Goal: Task Accomplishment & Management: Use online tool/utility

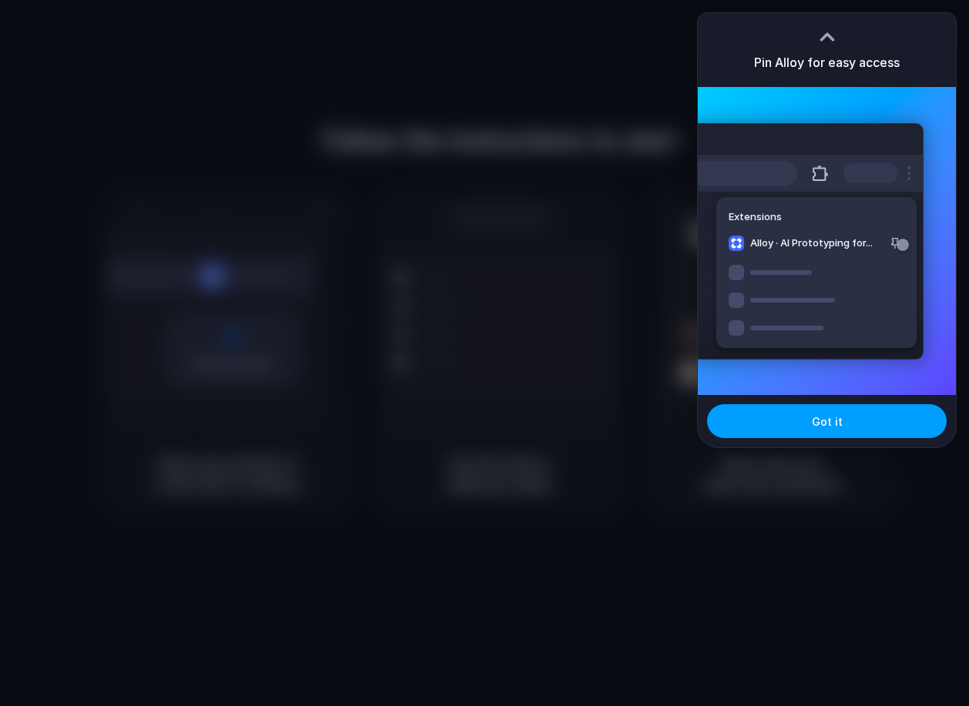
click at [818, 416] on span "Got it" at bounding box center [826, 421] width 31 height 16
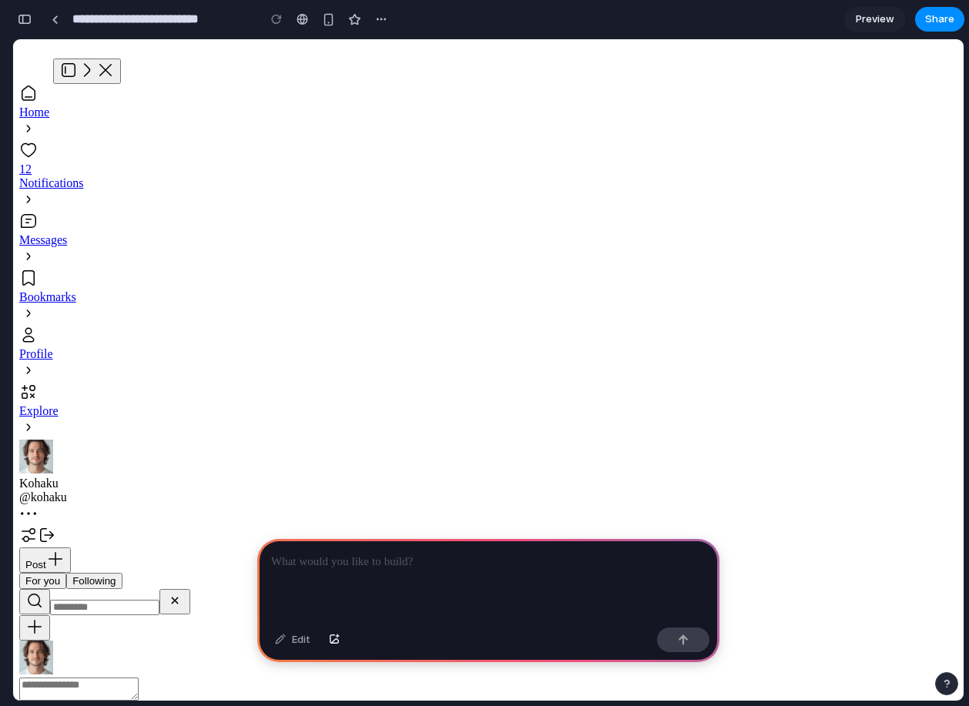
click at [324, 25] on div "button" at bounding box center [328, 19] width 13 height 13
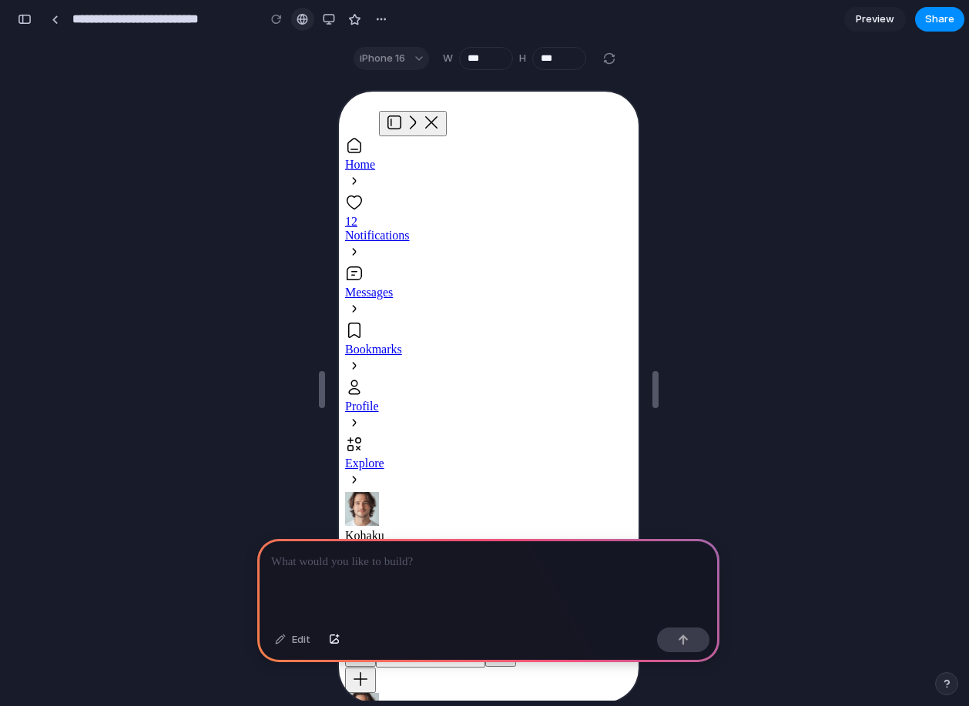
click at [295, 22] on link at bounding box center [302, 19] width 23 height 23
click at [325, 23] on div "button" at bounding box center [329, 19] width 12 height 12
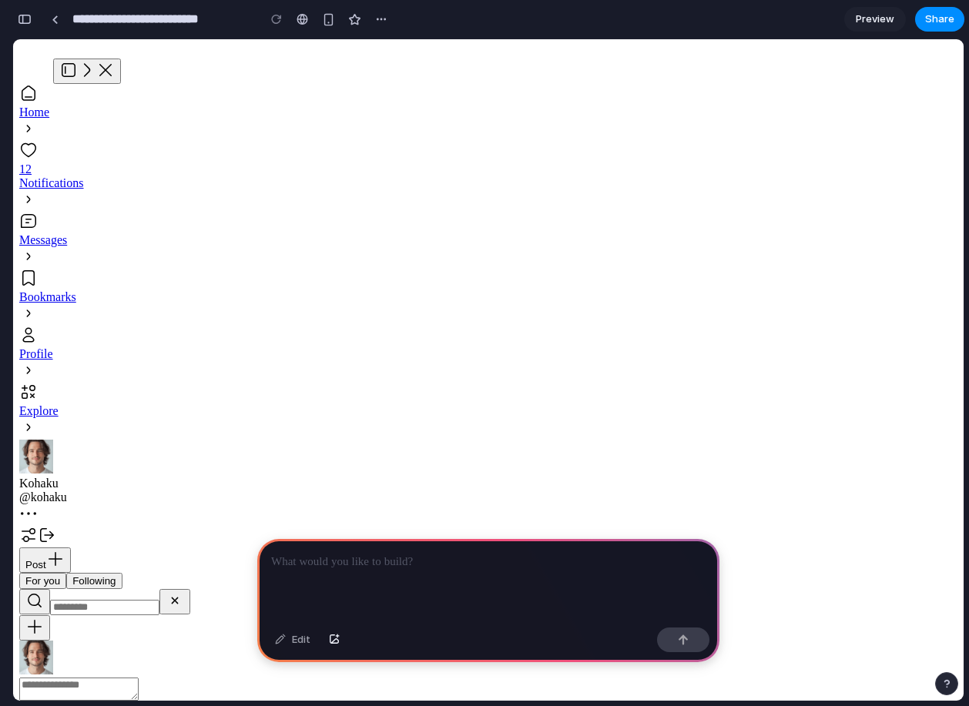
click at [437, 593] on div at bounding box center [488, 580] width 462 height 82
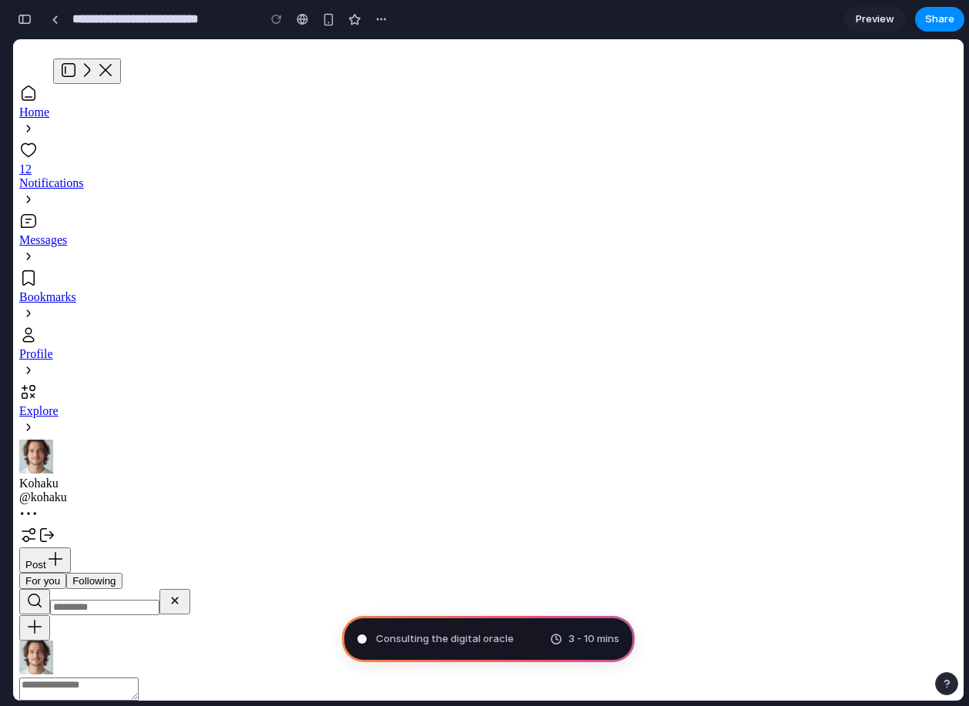
click at [489, 631] on div "Consulting the digital oracle 3 - 10 mins" at bounding box center [488, 639] width 293 height 46
type input "**********"
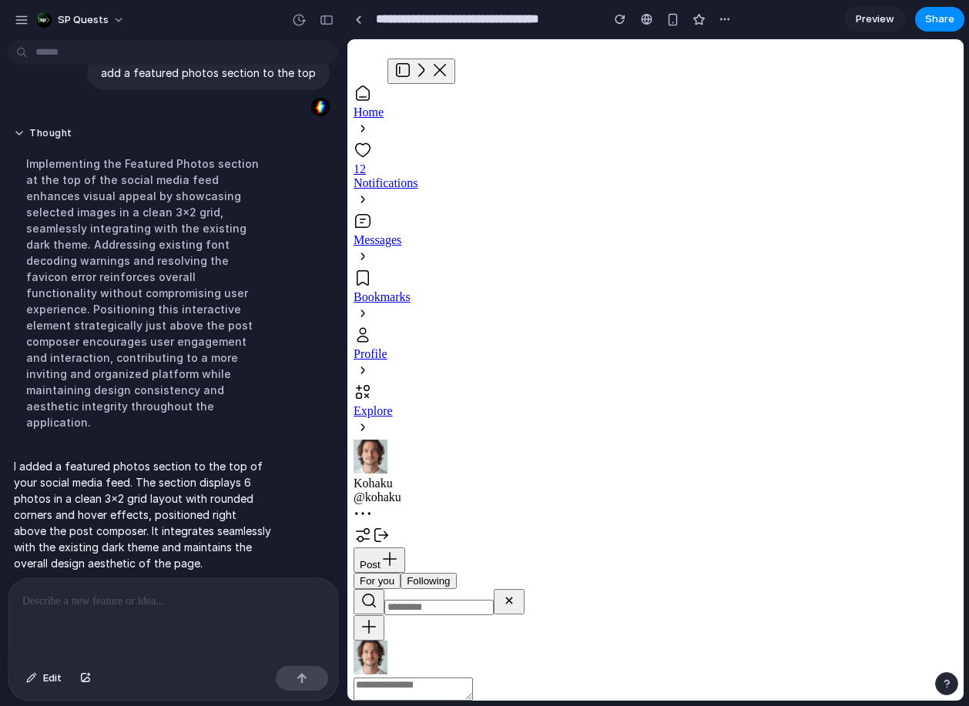
click at [357, 31] on div "**********" at bounding box center [541, 19] width 390 height 28
click at [357, 21] on div at bounding box center [358, 19] width 7 height 8
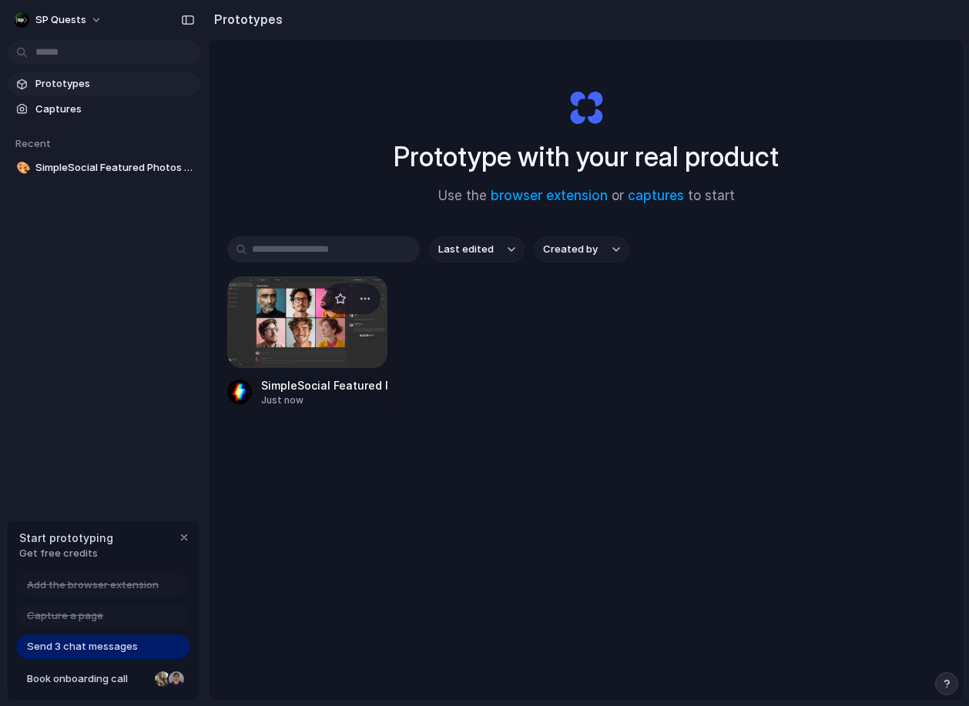
click at [316, 304] on div at bounding box center [307, 322] width 160 height 92
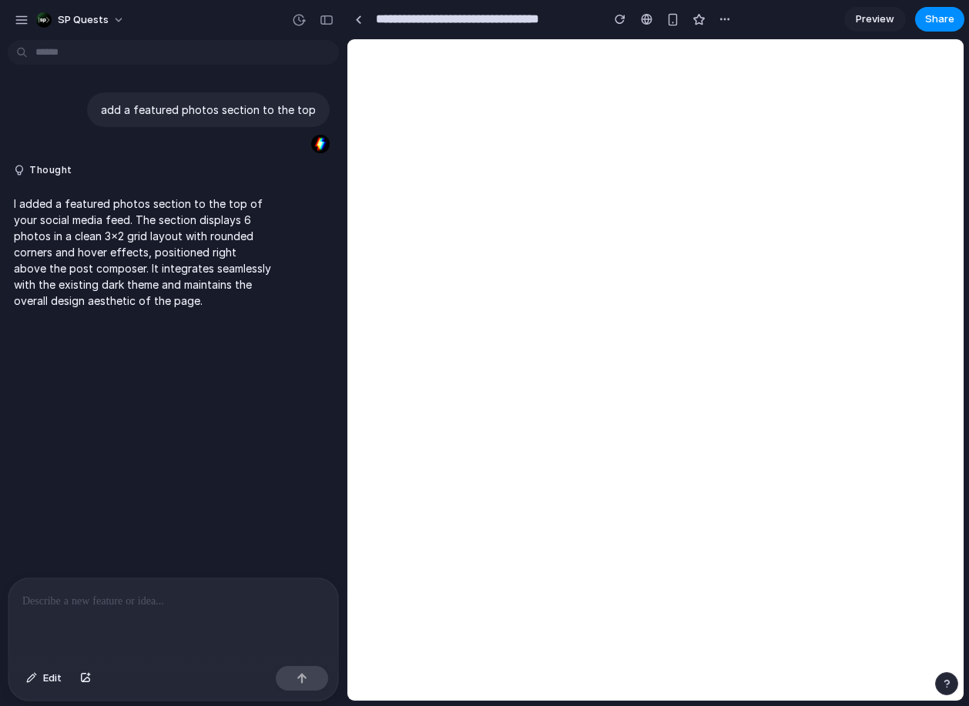
click at [329, 335] on div "add a featured photos section to the top Thought I added a featured photos sect…" at bounding box center [168, 311] width 337 height 531
click at [329, 17] on div "button" at bounding box center [326, 20] width 14 height 11
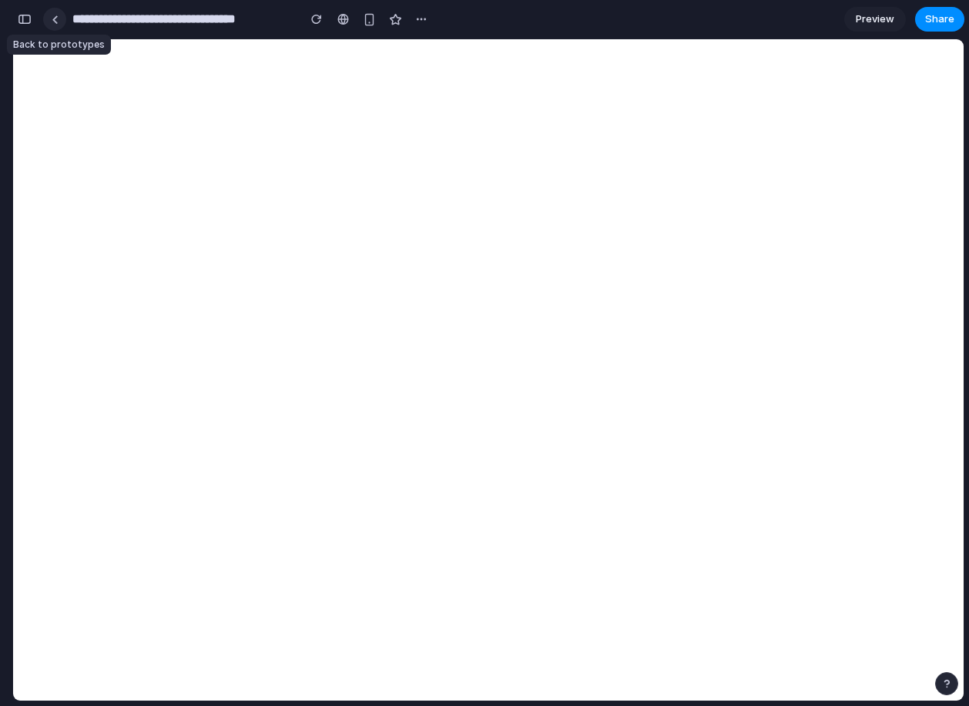
click at [57, 25] on link at bounding box center [54, 19] width 23 height 23
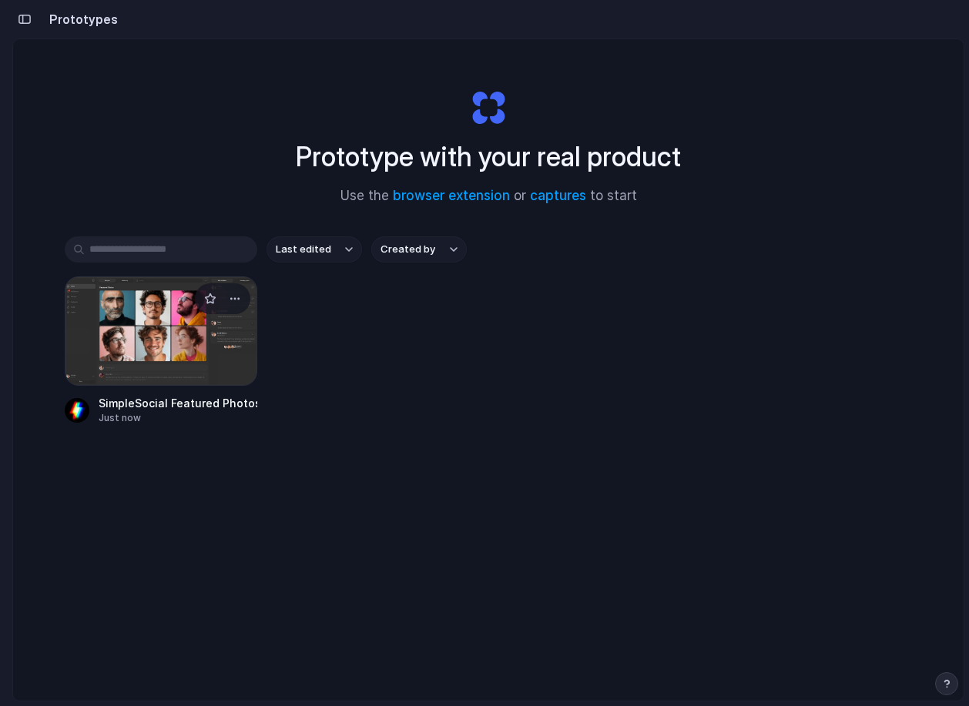
click at [186, 313] on div at bounding box center [161, 330] width 192 height 109
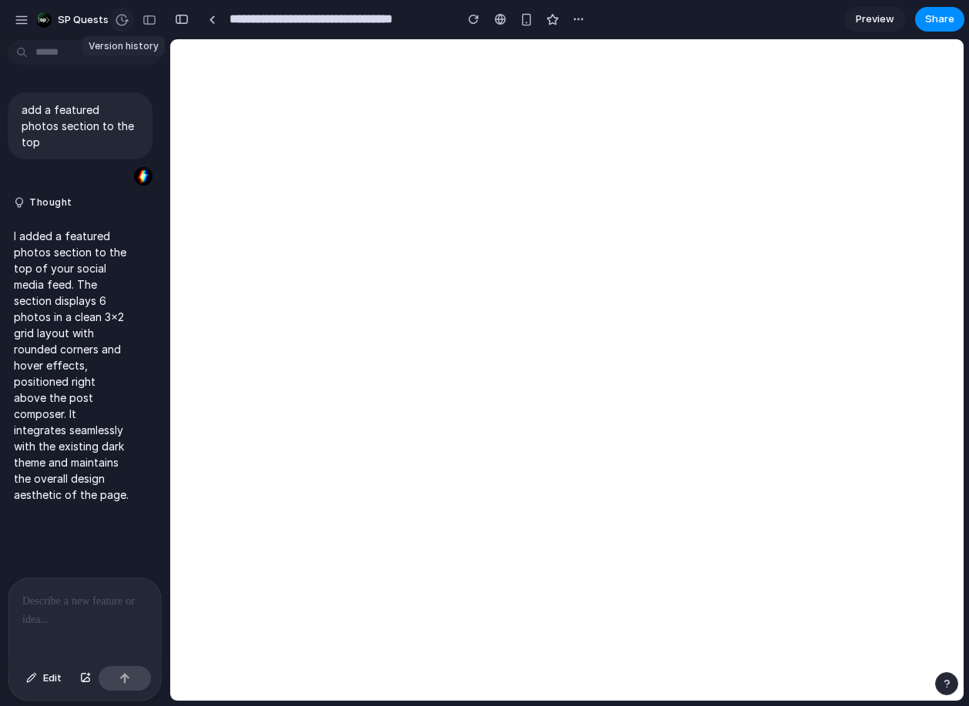
click at [125, 18] on div "button" at bounding box center [122, 20] width 14 height 14
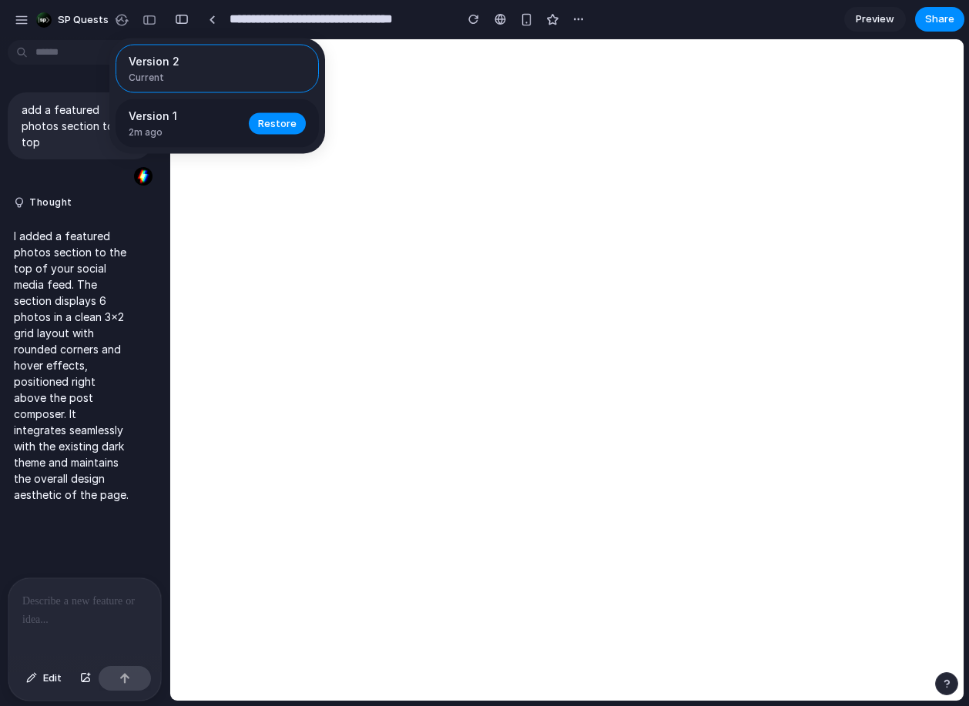
click at [143, 124] on span "Version 1" at bounding box center [184, 116] width 111 height 16
click at [199, 262] on div "Version 2 Current Version 1 2m ago Restore" at bounding box center [484, 353] width 969 height 706
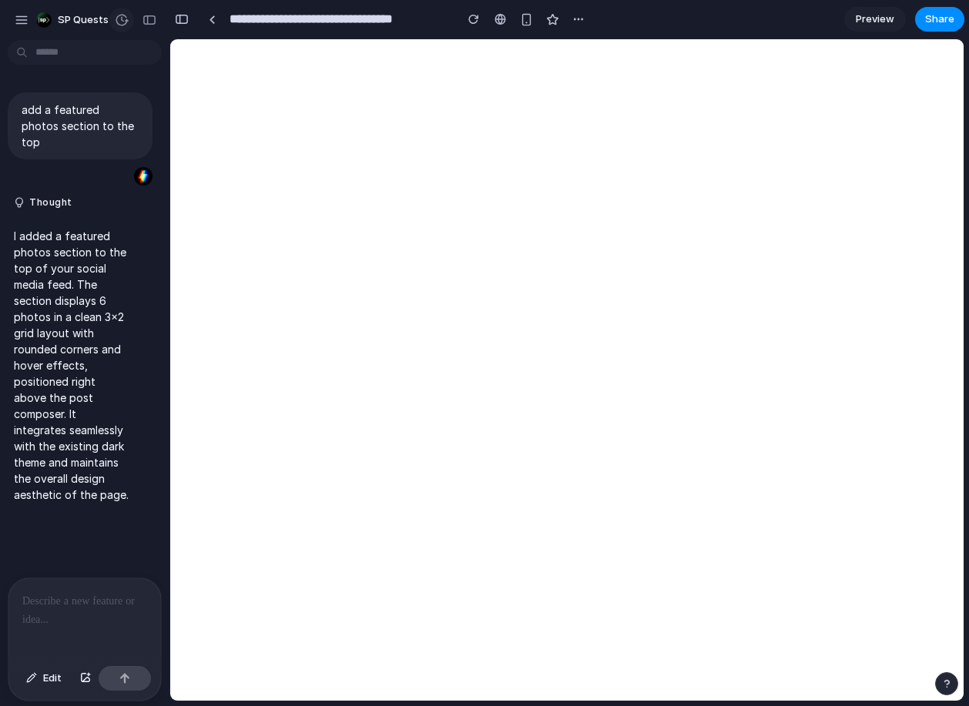
click at [122, 19] on div "button" at bounding box center [122, 20] width 14 height 14
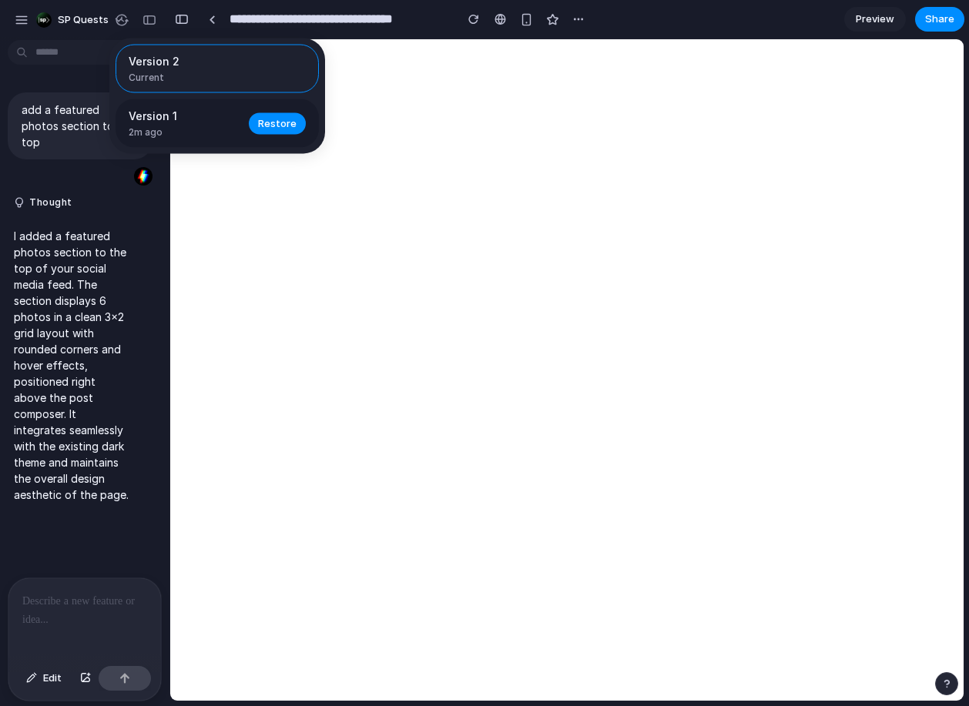
click at [161, 132] on span "2m ago" at bounding box center [184, 132] width 111 height 14
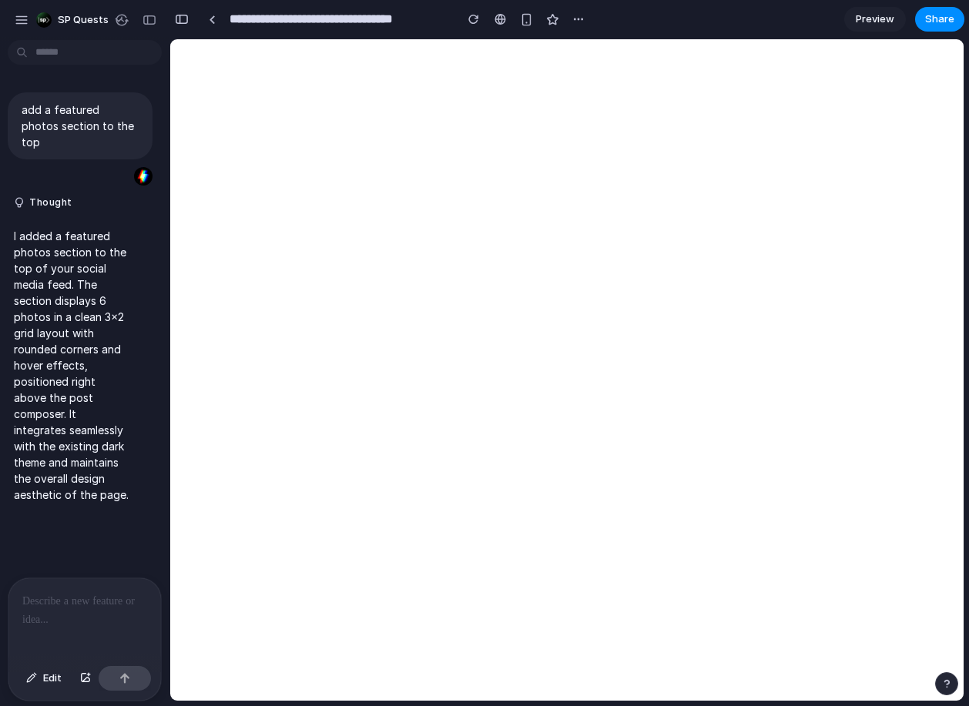
click at [106, 249] on div "Version 2 Current Version 1 2m ago Restore" at bounding box center [484, 353] width 969 height 706
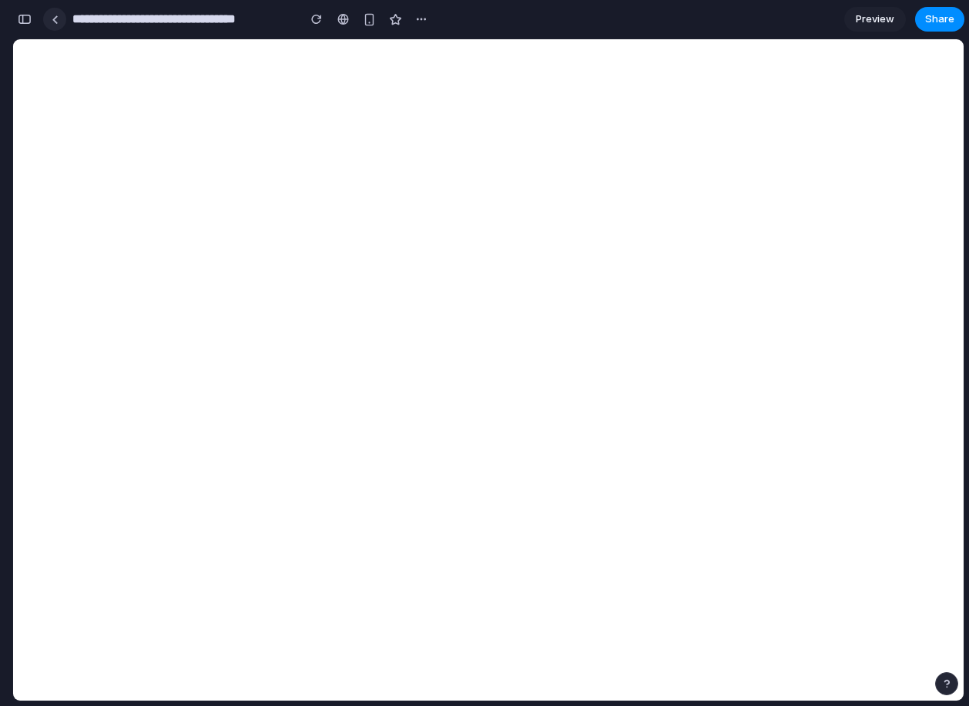
click at [50, 28] on link at bounding box center [54, 19] width 23 height 23
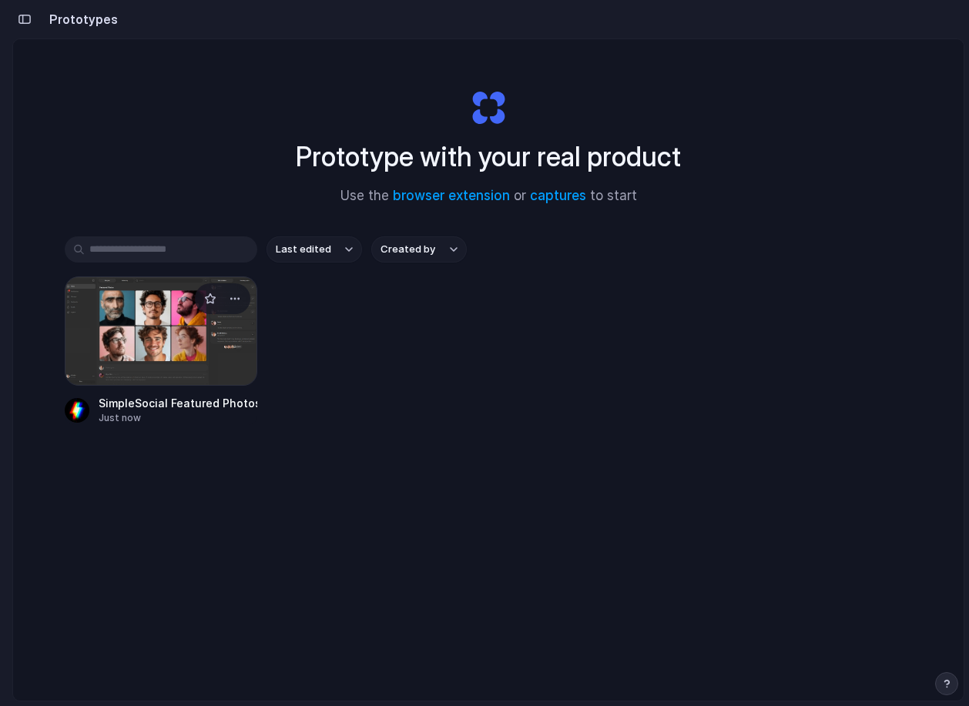
click at [112, 309] on div at bounding box center [161, 330] width 192 height 109
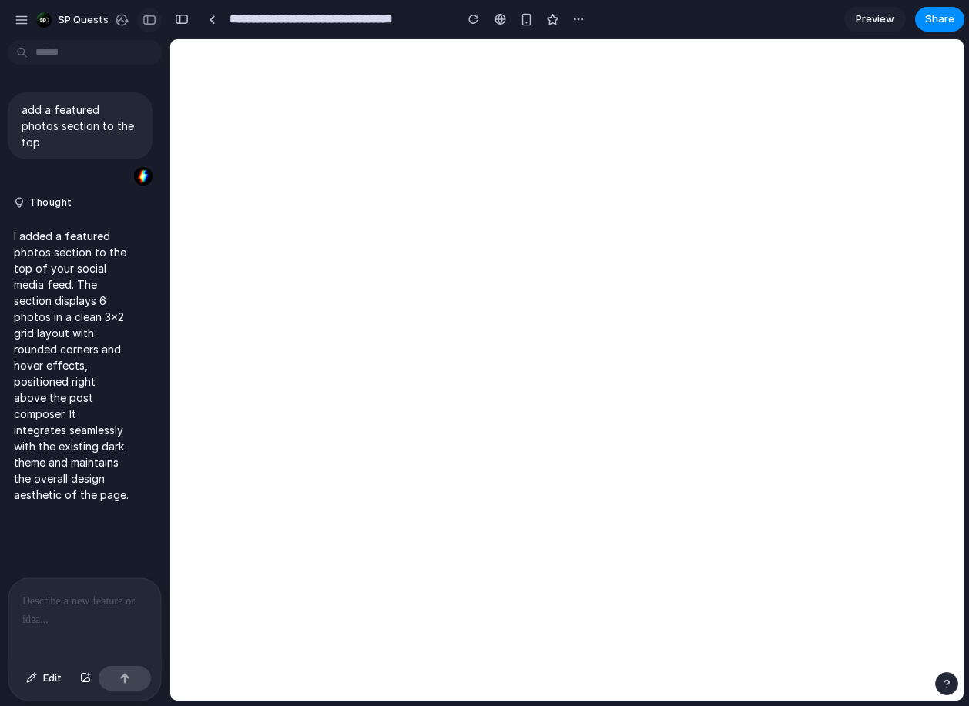
click at [147, 20] on div "button" at bounding box center [149, 20] width 14 height 11
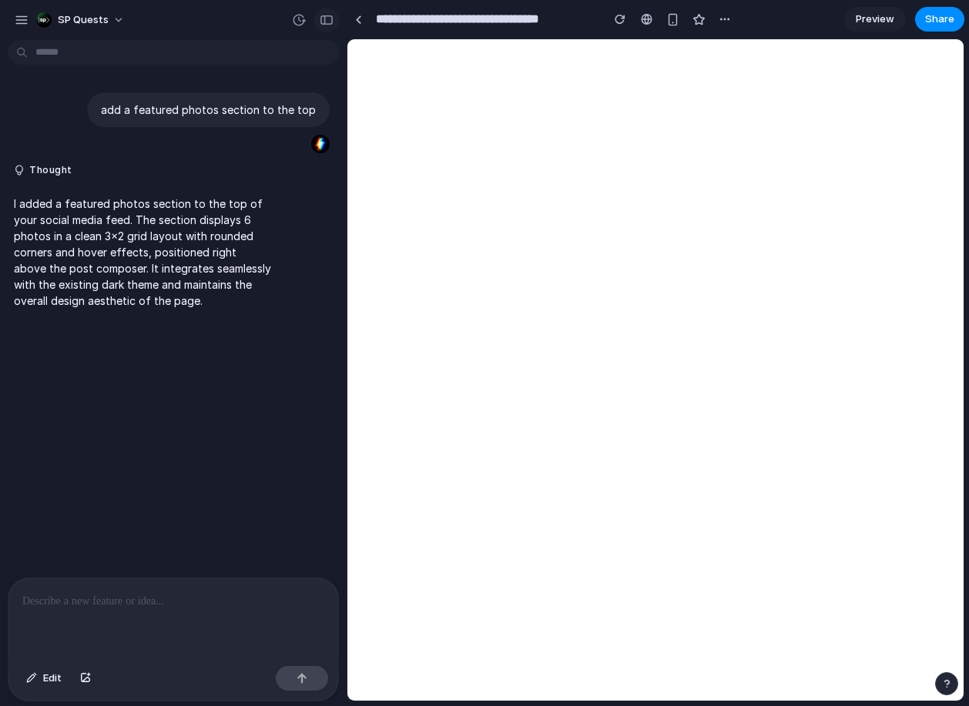
click at [321, 8] on button "button" at bounding box center [326, 20] width 25 height 25
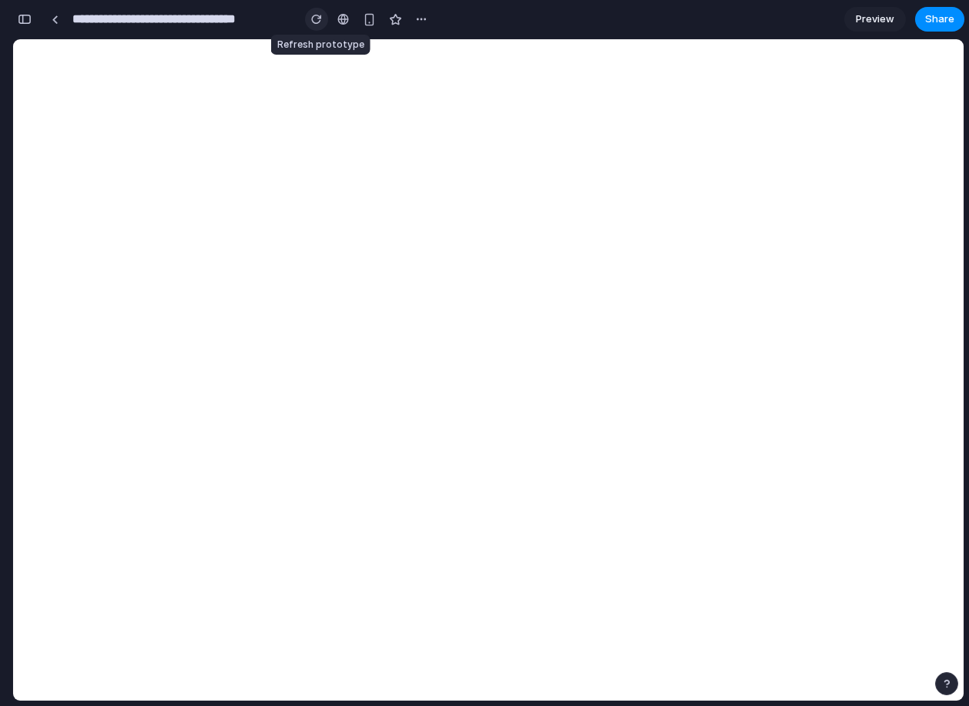
click at [325, 18] on button "button" at bounding box center [316, 19] width 23 height 23
click at [324, 12] on button "button" at bounding box center [316, 19] width 23 height 23
click at [422, 13] on div "button" at bounding box center [421, 19] width 12 height 12
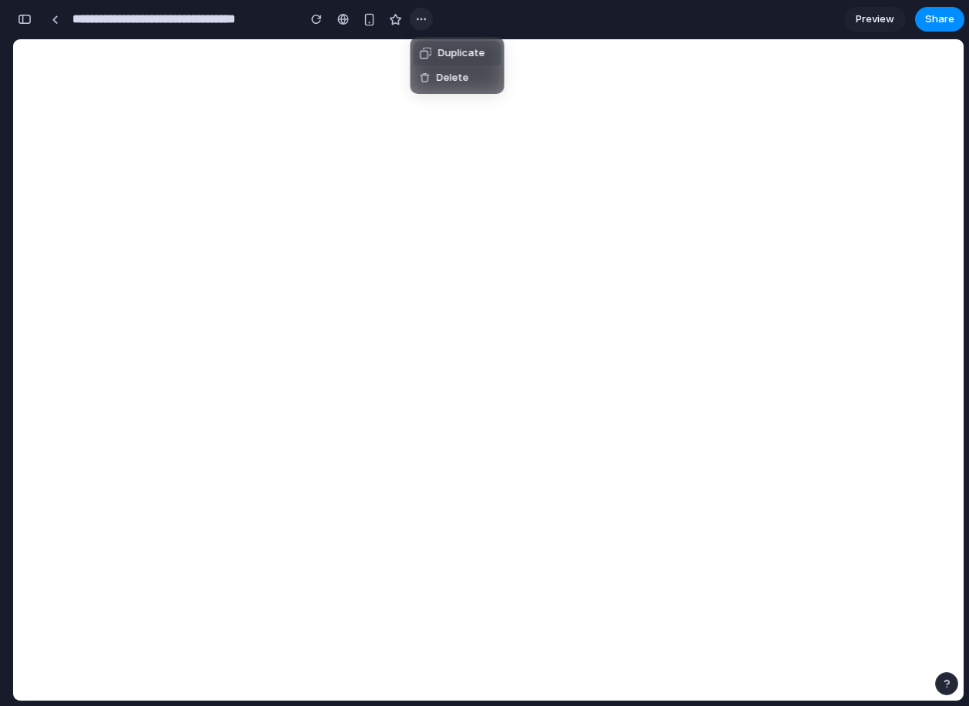
click at [422, 12] on div "Duplicate Delete" at bounding box center [484, 353] width 969 height 706
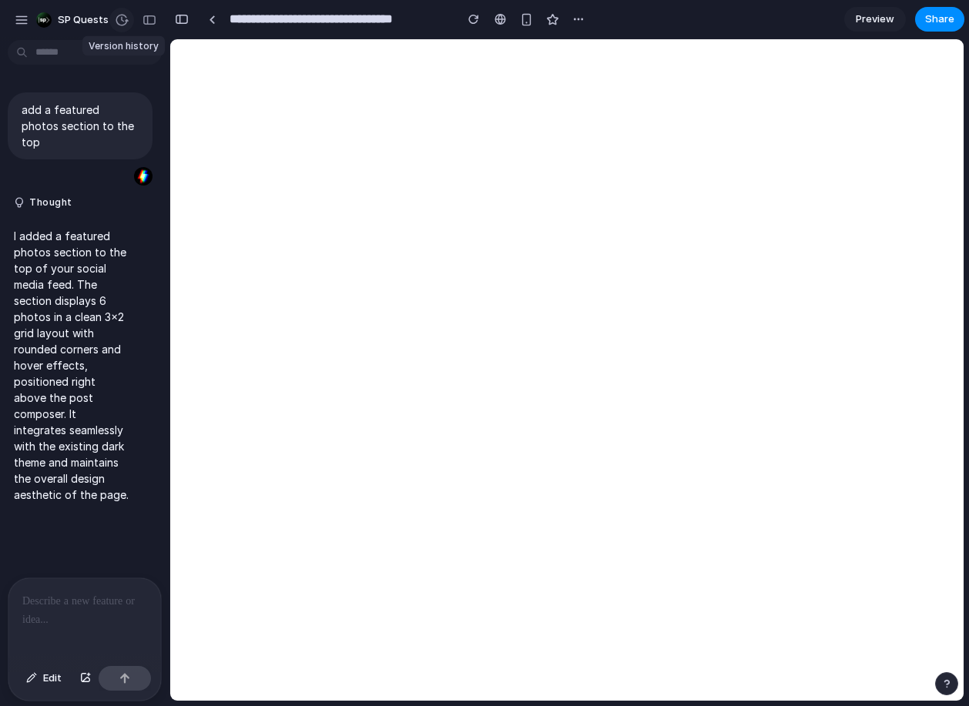
click at [129, 25] on button "button" at bounding box center [121, 20] width 25 height 25
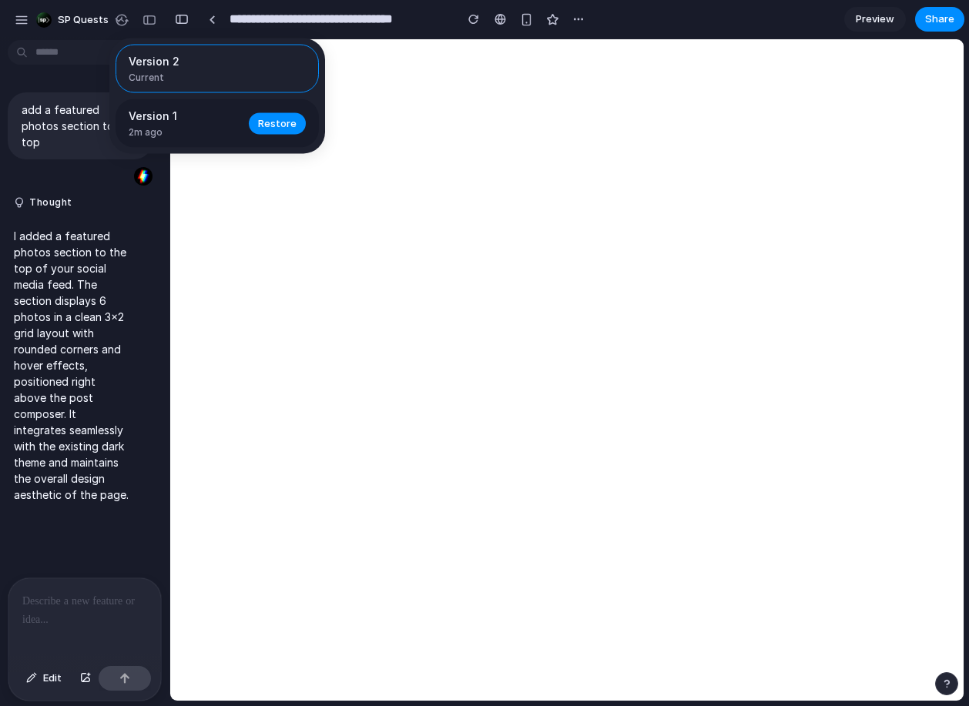
click at [154, 126] on span "2m ago" at bounding box center [184, 132] width 111 height 14
